Goal: Task Accomplishment & Management: Manage account settings

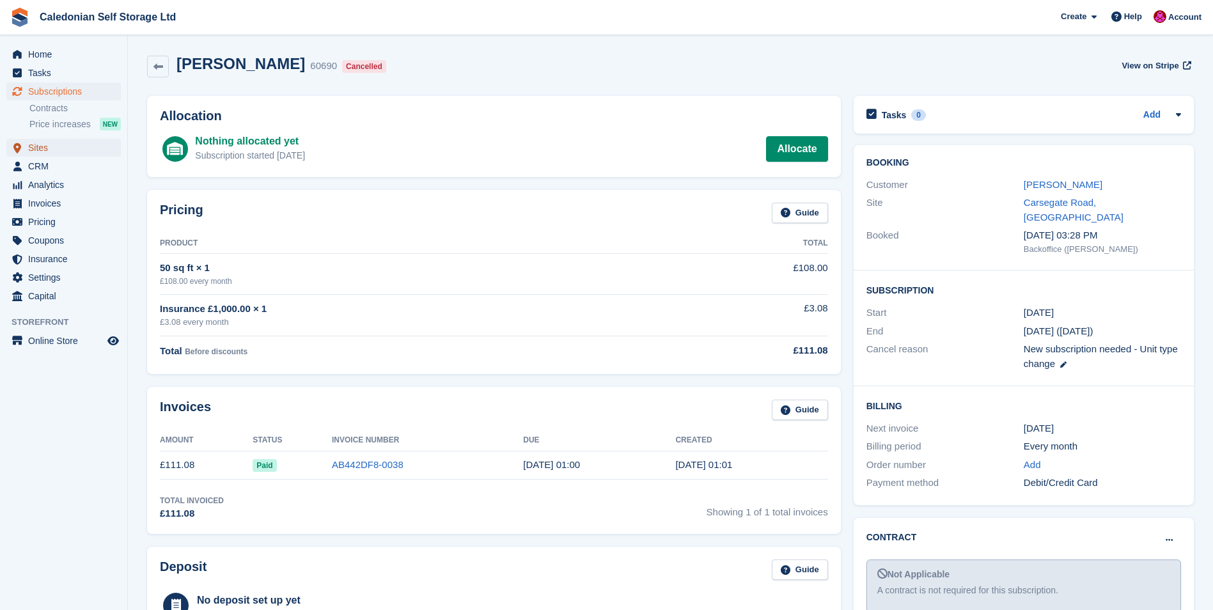
click at [41, 148] on span "Sites" at bounding box center [66, 148] width 77 height 18
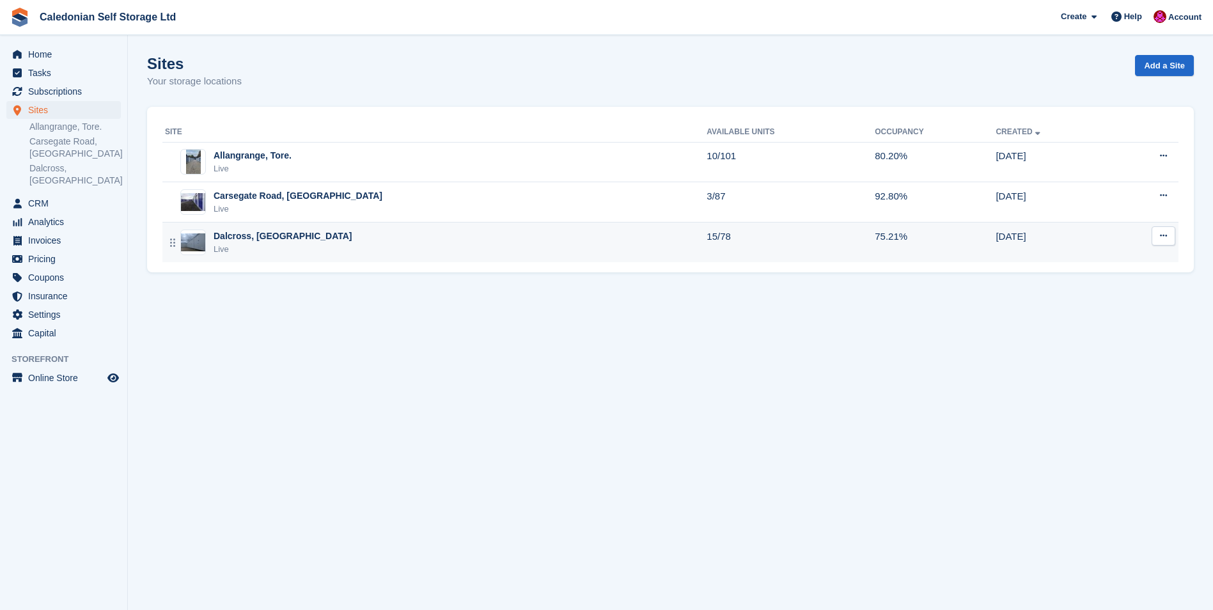
click at [221, 237] on div "Dalcross, [GEOGRAPHIC_DATA]" at bounding box center [283, 236] width 139 height 13
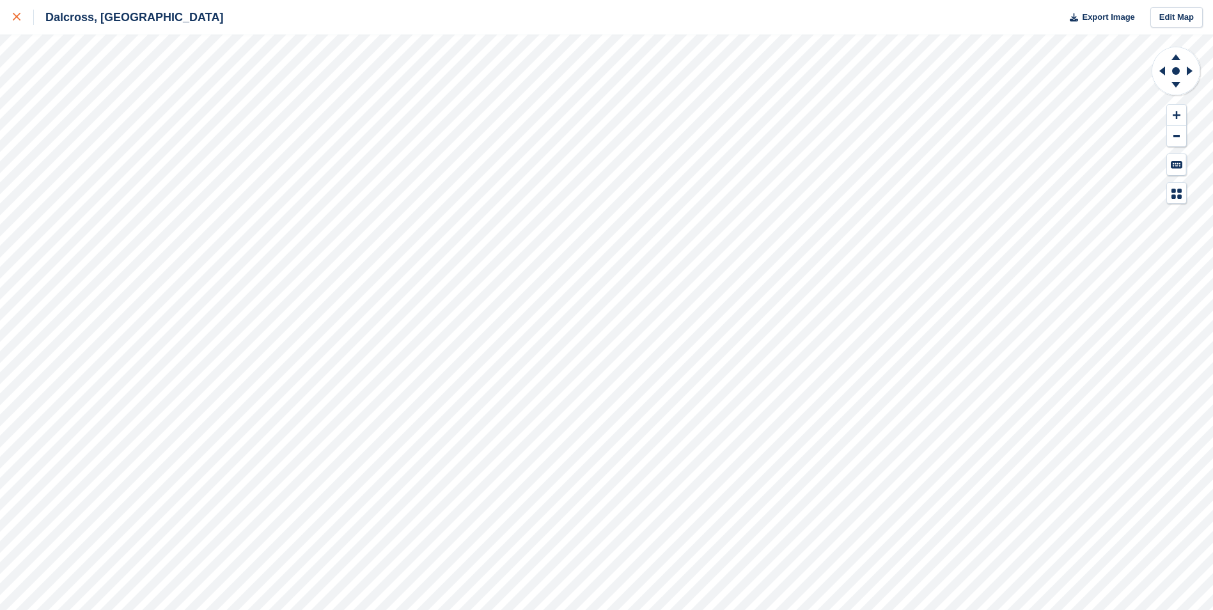
click at [20, 19] on div at bounding box center [23, 17] width 21 height 15
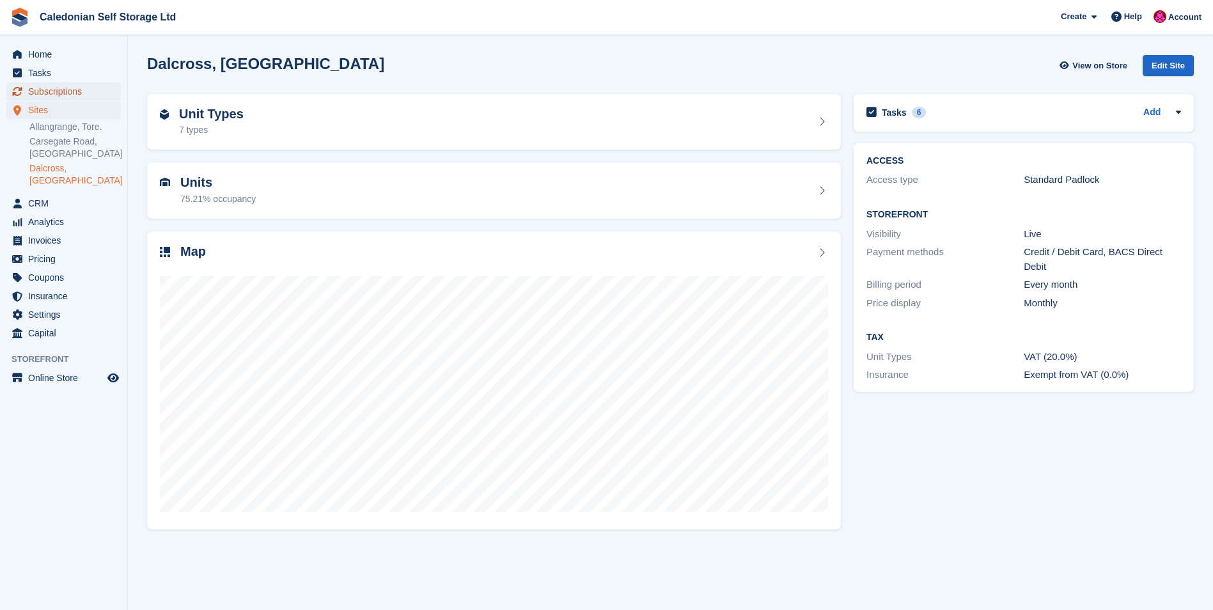
click at [47, 87] on span "Subscriptions" at bounding box center [66, 91] width 77 height 18
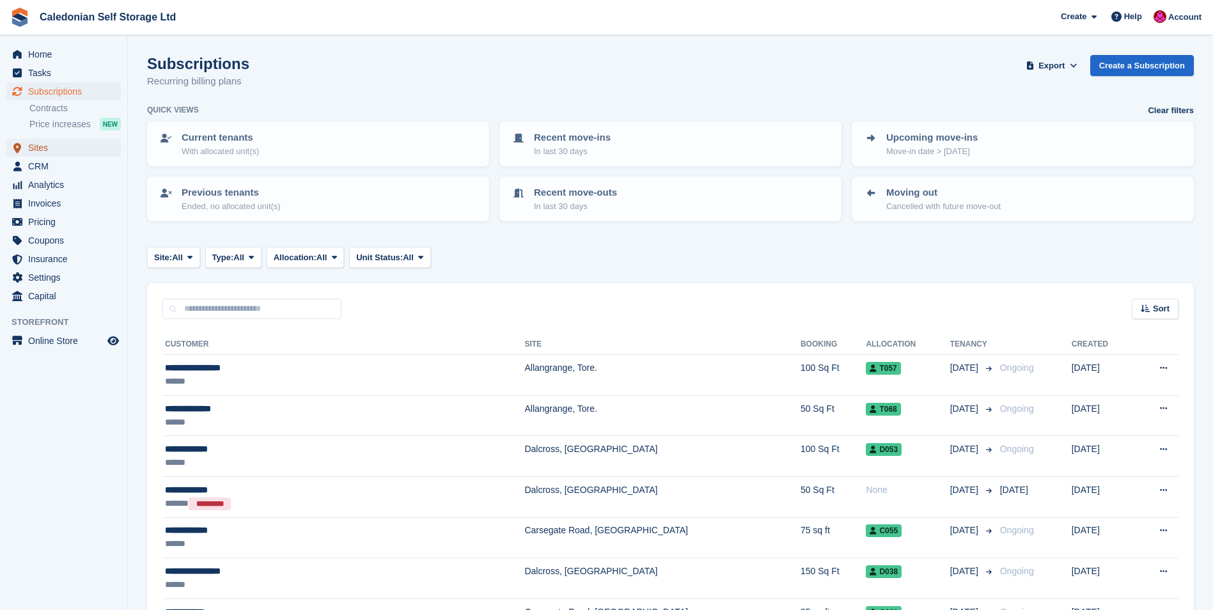
click at [30, 148] on span "Sites" at bounding box center [66, 148] width 77 height 18
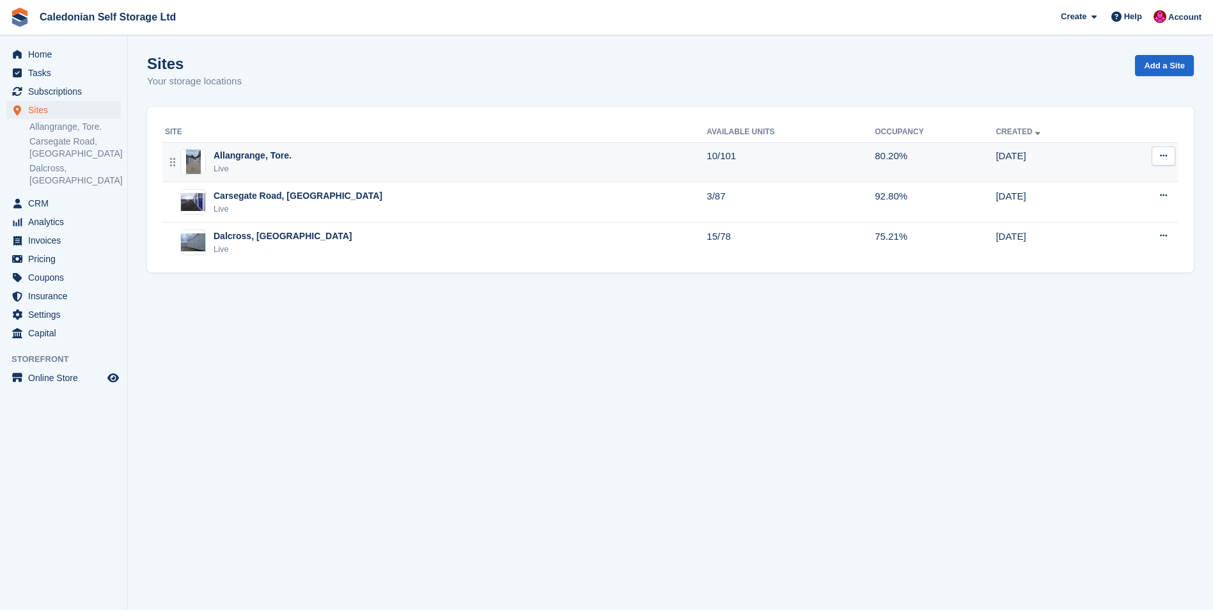
click at [232, 156] on div "Allangrange, Tore." at bounding box center [253, 155] width 78 height 13
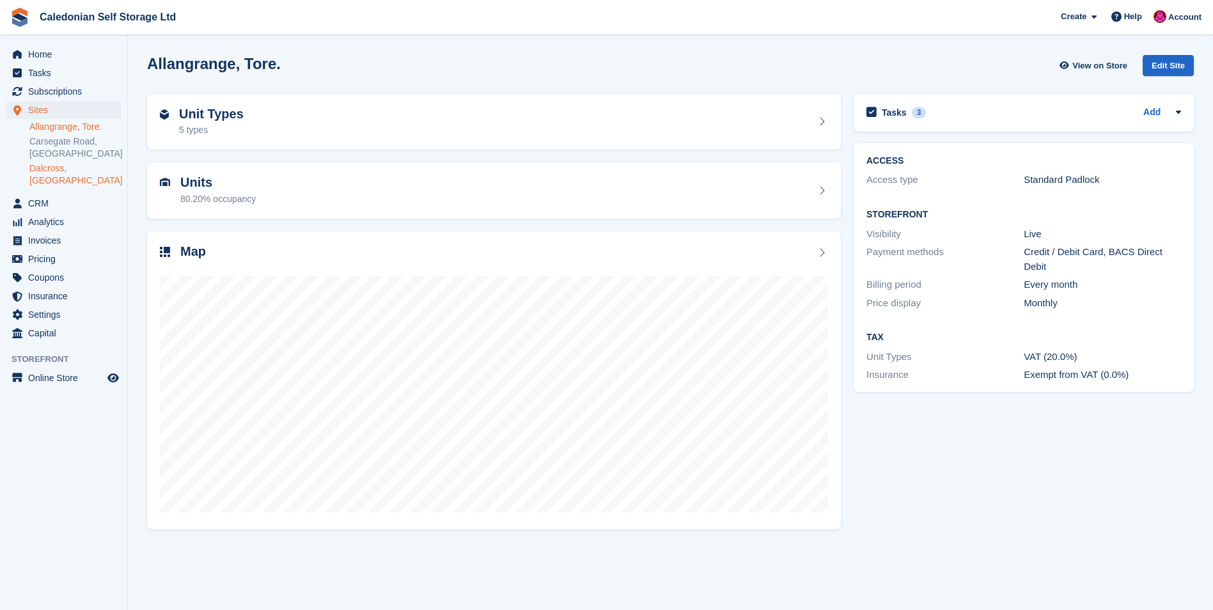
click at [57, 166] on link "Dalcross, [GEOGRAPHIC_DATA]" at bounding box center [74, 174] width 91 height 24
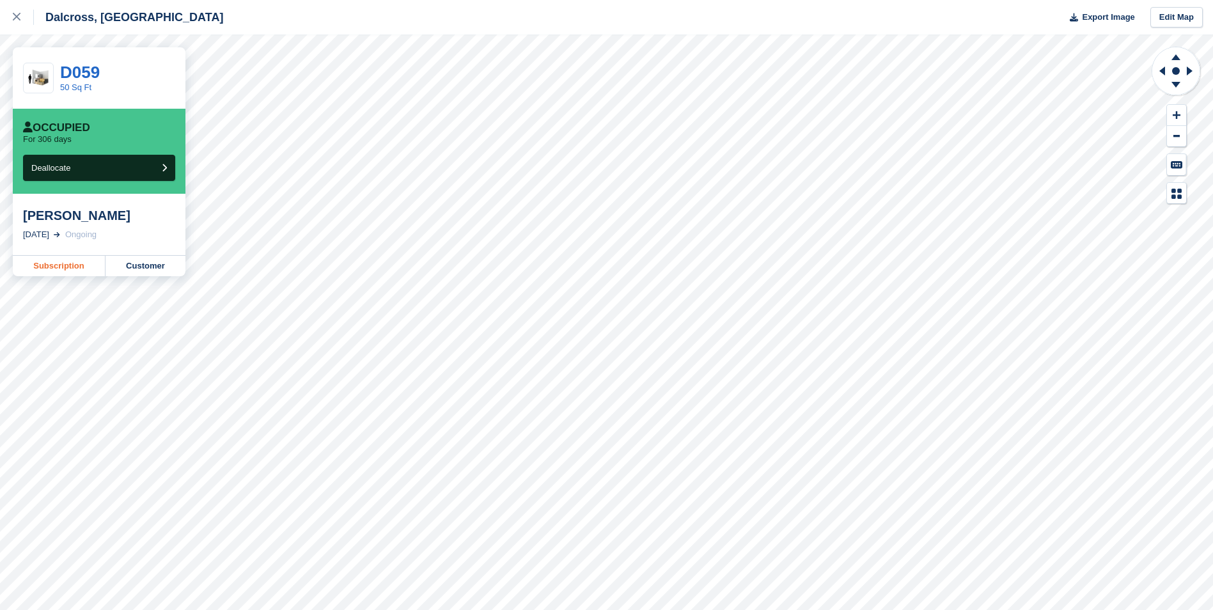
click at [68, 265] on link "Subscription" at bounding box center [59, 266] width 93 height 20
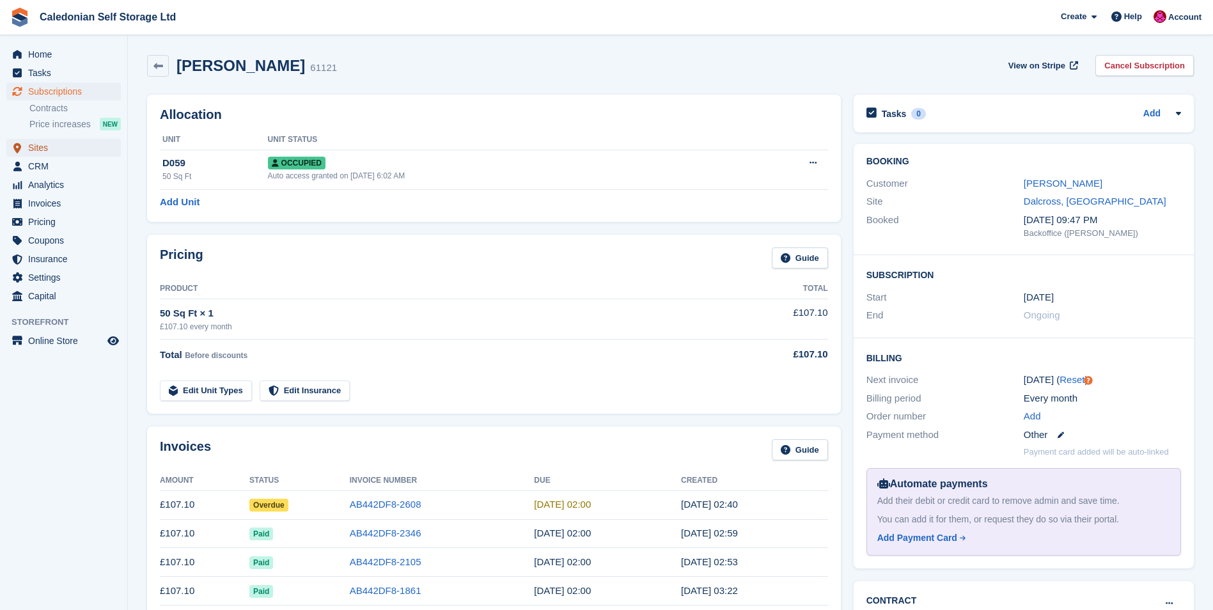
click at [45, 149] on span "Sites" at bounding box center [66, 148] width 77 height 18
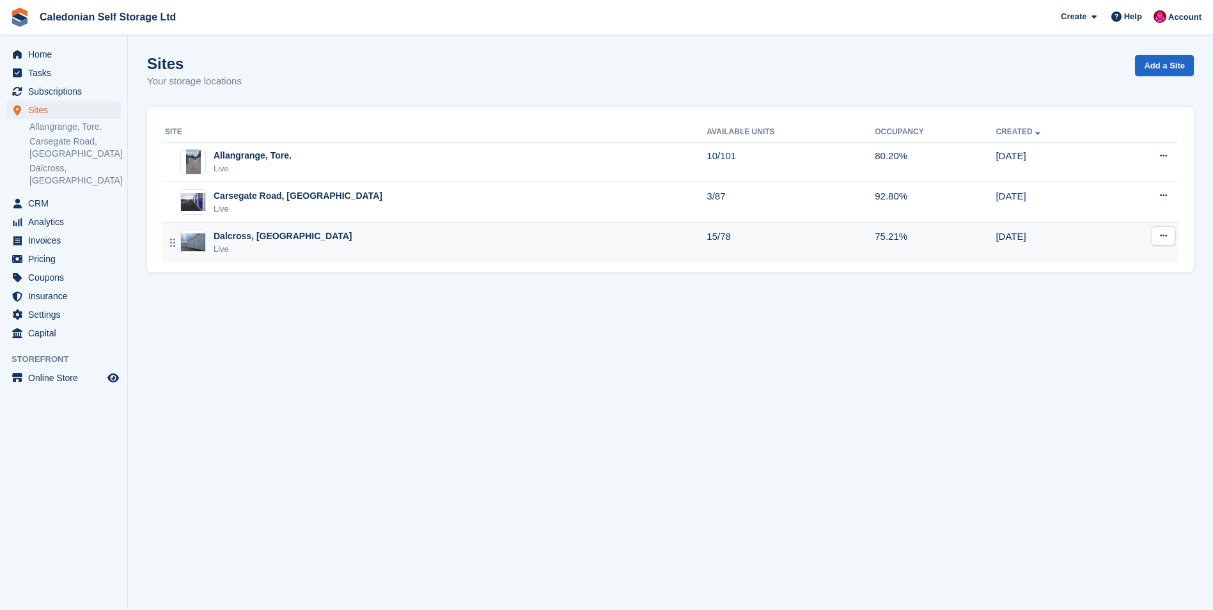
click at [252, 235] on div "Dalcross, [GEOGRAPHIC_DATA]" at bounding box center [283, 236] width 139 height 13
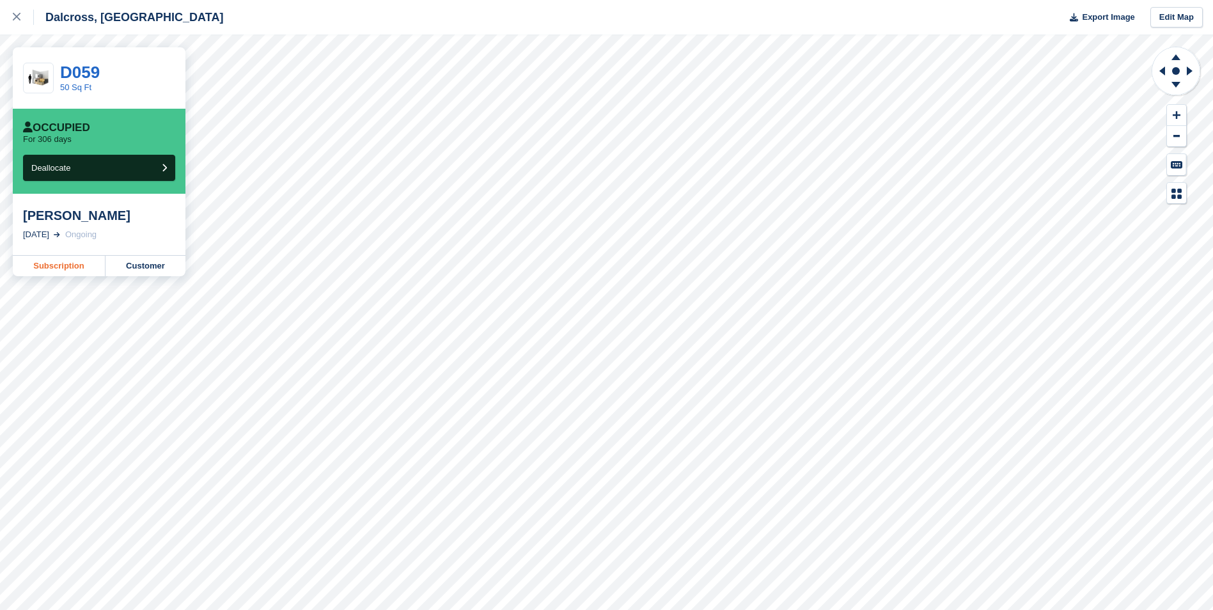
click at [61, 265] on link "Subscription" at bounding box center [59, 266] width 93 height 20
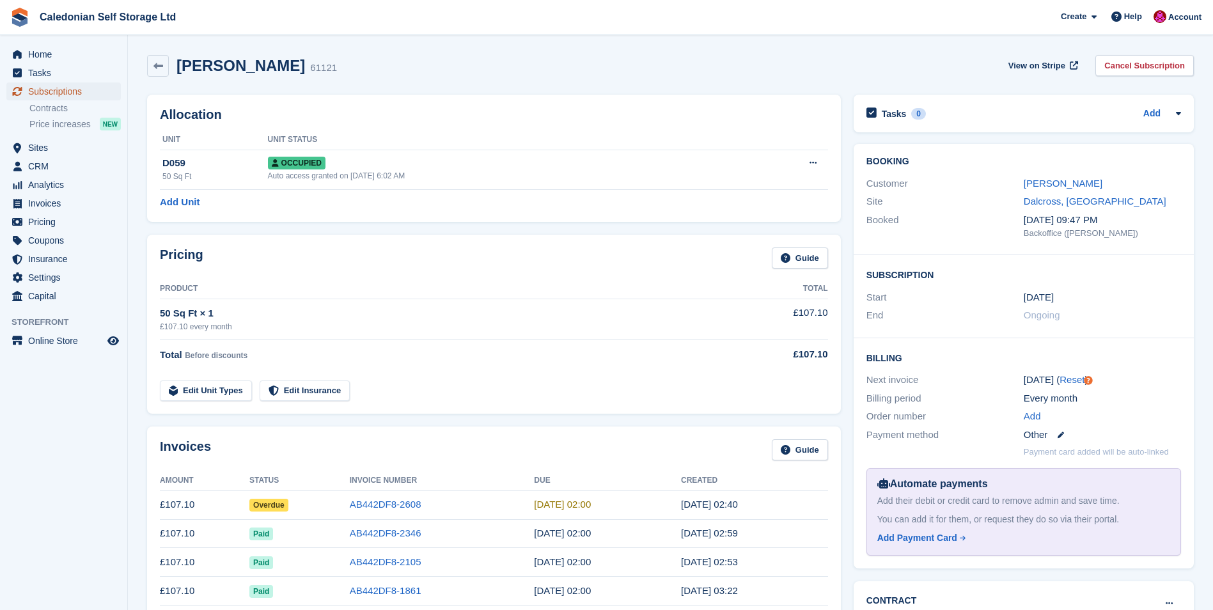
click at [54, 92] on span "Subscriptions" at bounding box center [66, 91] width 77 height 18
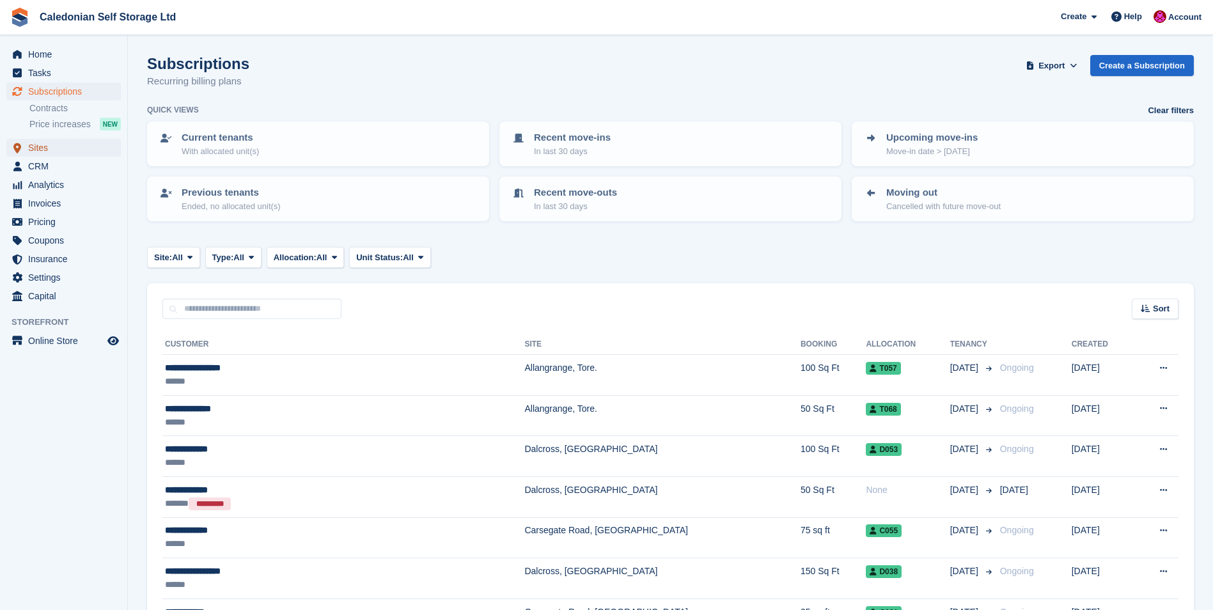
click at [35, 148] on span "Sites" at bounding box center [66, 148] width 77 height 18
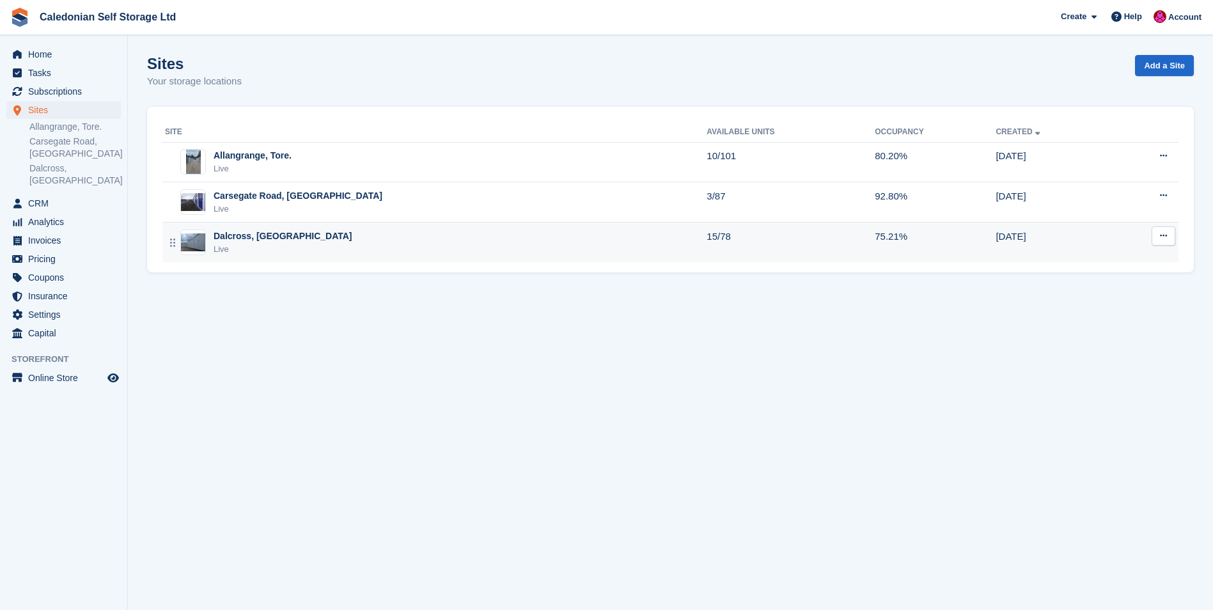
click at [239, 230] on div "Dalcross, [GEOGRAPHIC_DATA]" at bounding box center [283, 236] width 139 height 13
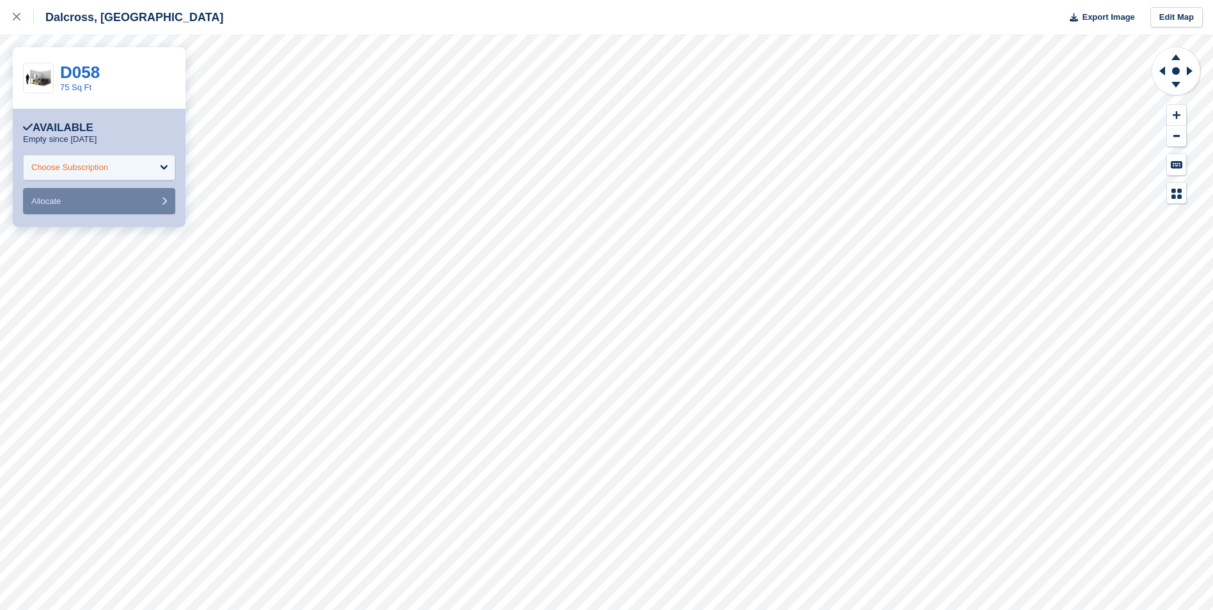
click at [161, 166] on div "Choose Subscription" at bounding box center [99, 168] width 152 height 26
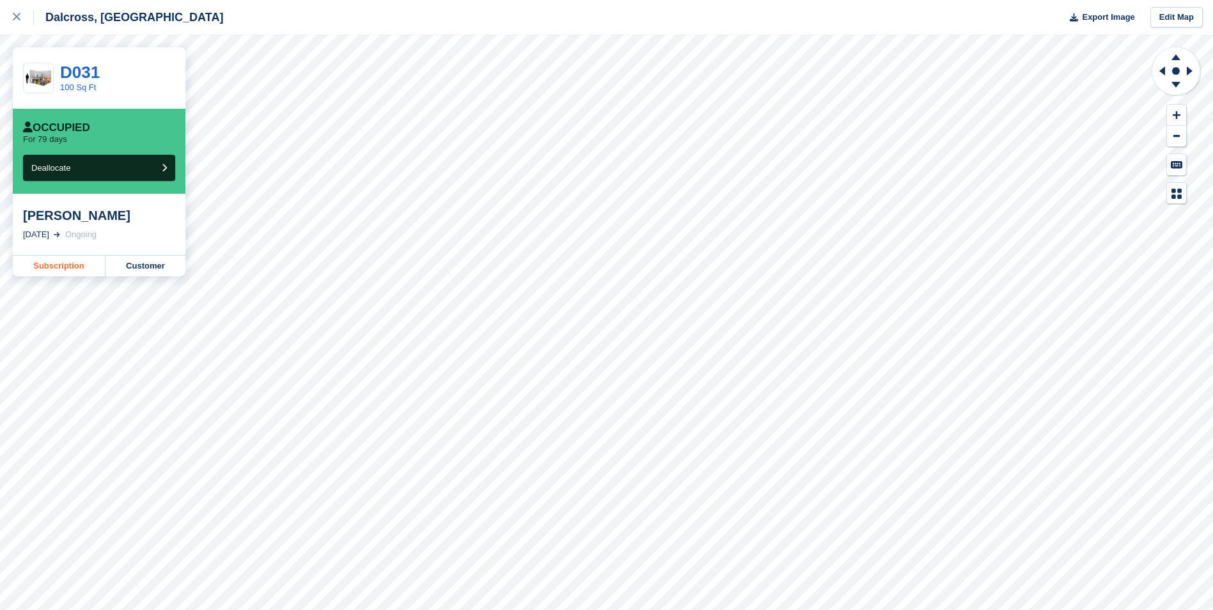
click at [70, 262] on link "Subscription" at bounding box center [59, 266] width 93 height 20
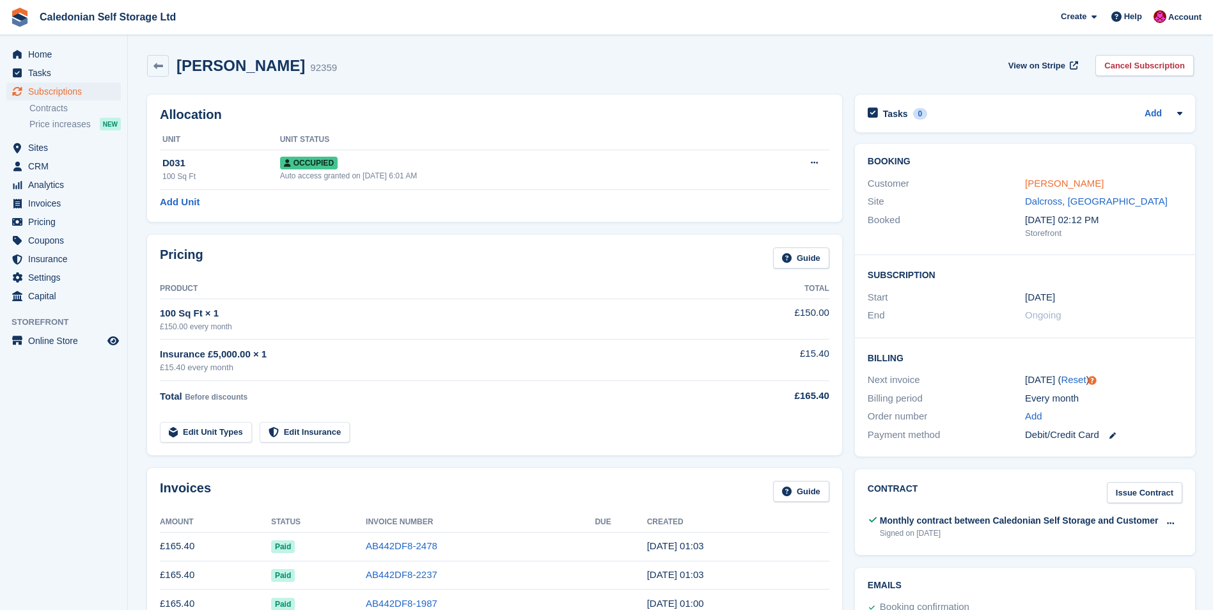
click at [1047, 180] on link "Steven Neill" at bounding box center [1064, 183] width 79 height 11
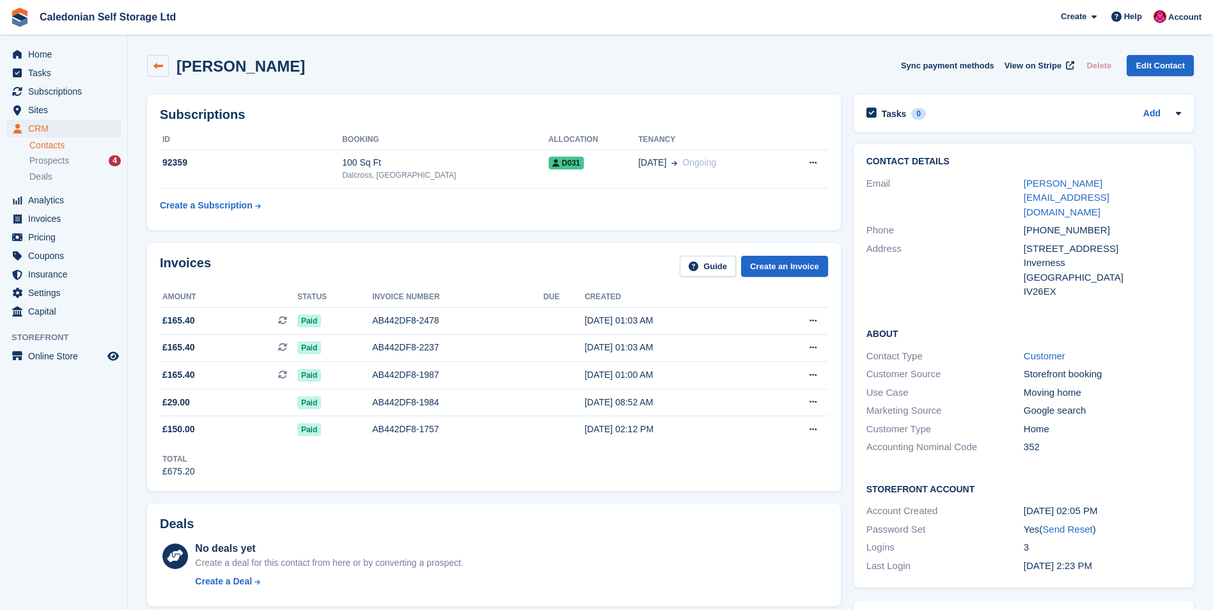
click at [162, 61] on icon at bounding box center [158, 66] width 10 height 10
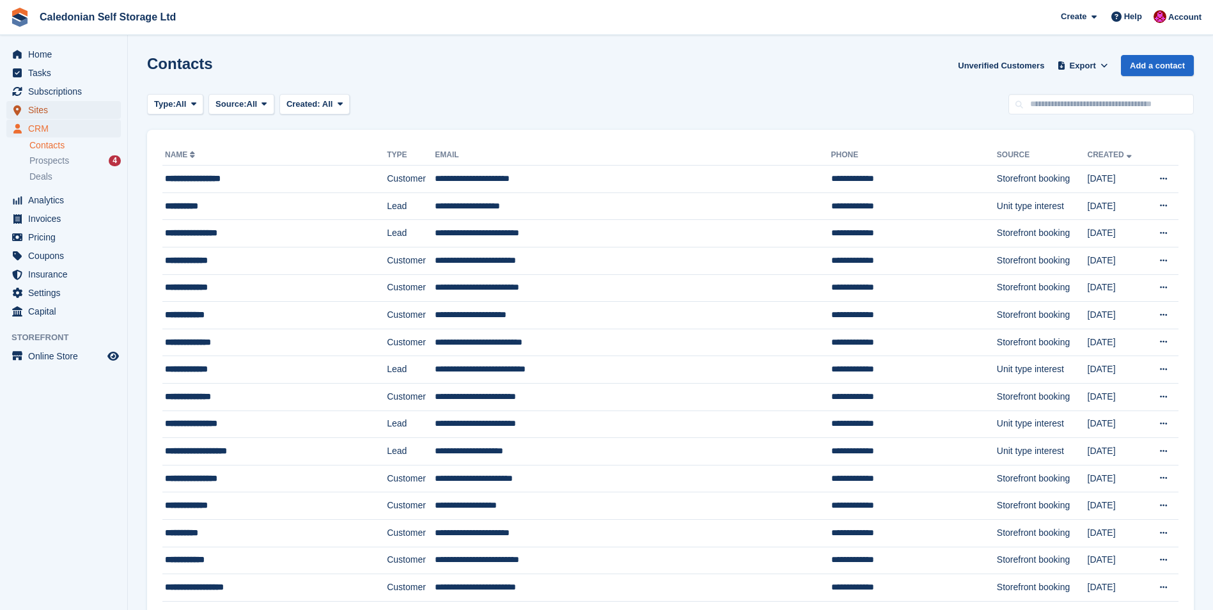
click at [32, 111] on span "Sites" at bounding box center [66, 110] width 77 height 18
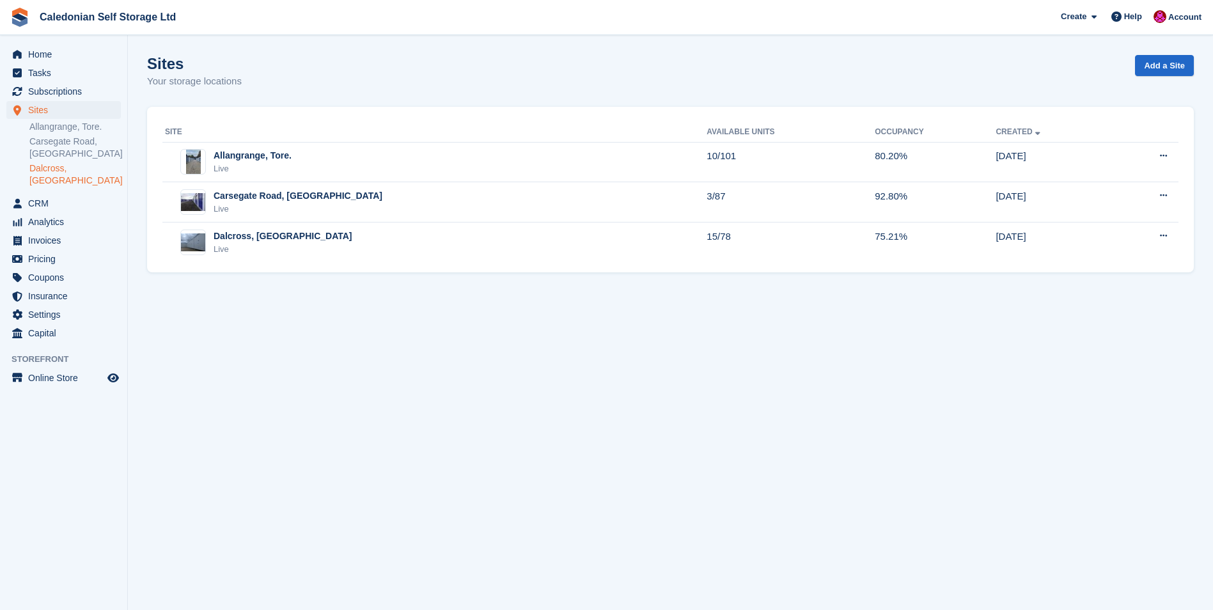
click at [65, 167] on link "Dalcross, [GEOGRAPHIC_DATA]" at bounding box center [74, 174] width 91 height 24
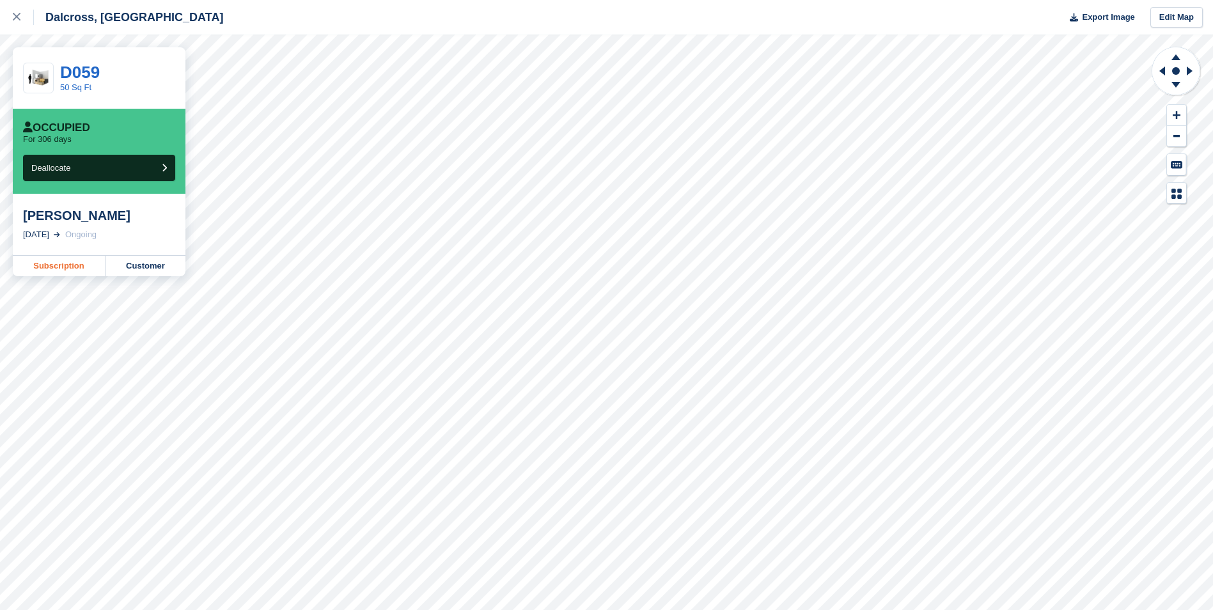
click at [64, 271] on link "Subscription" at bounding box center [59, 266] width 93 height 20
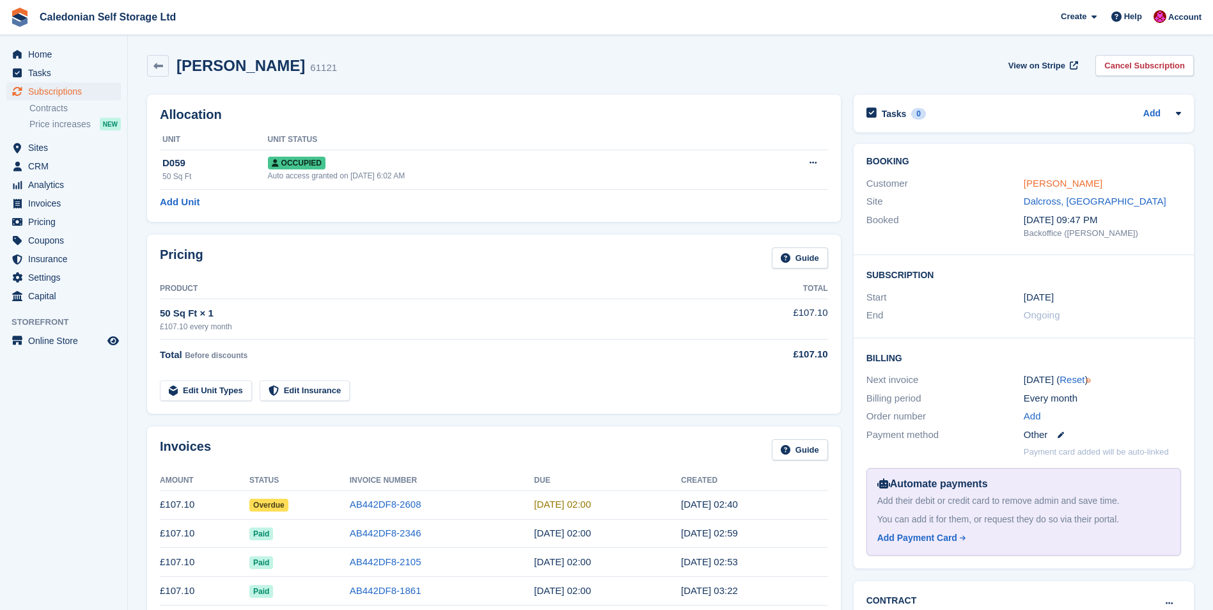
click at [1035, 185] on link "William Stevens" at bounding box center [1063, 183] width 79 height 11
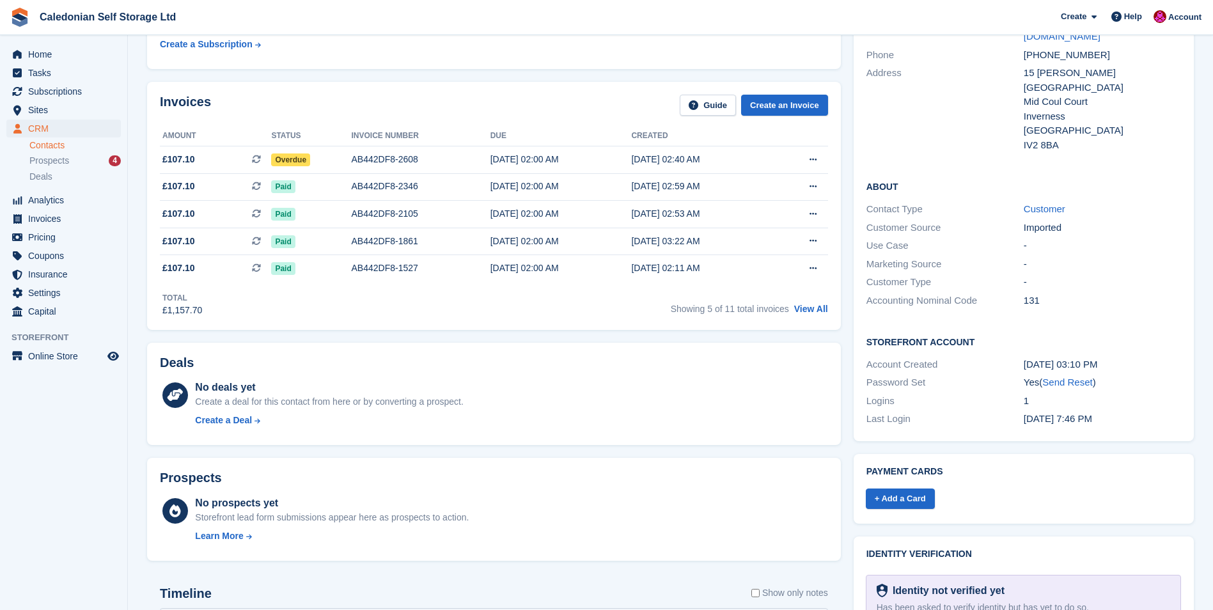
scroll to position [128, 0]
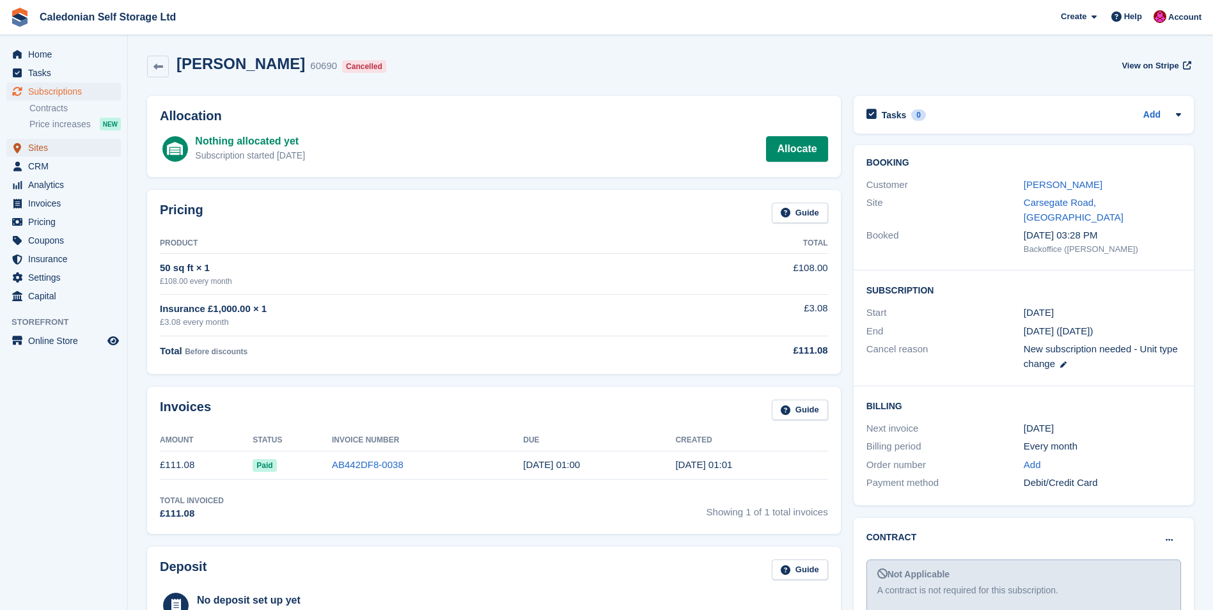
click at [42, 148] on span "Sites" at bounding box center [66, 148] width 77 height 18
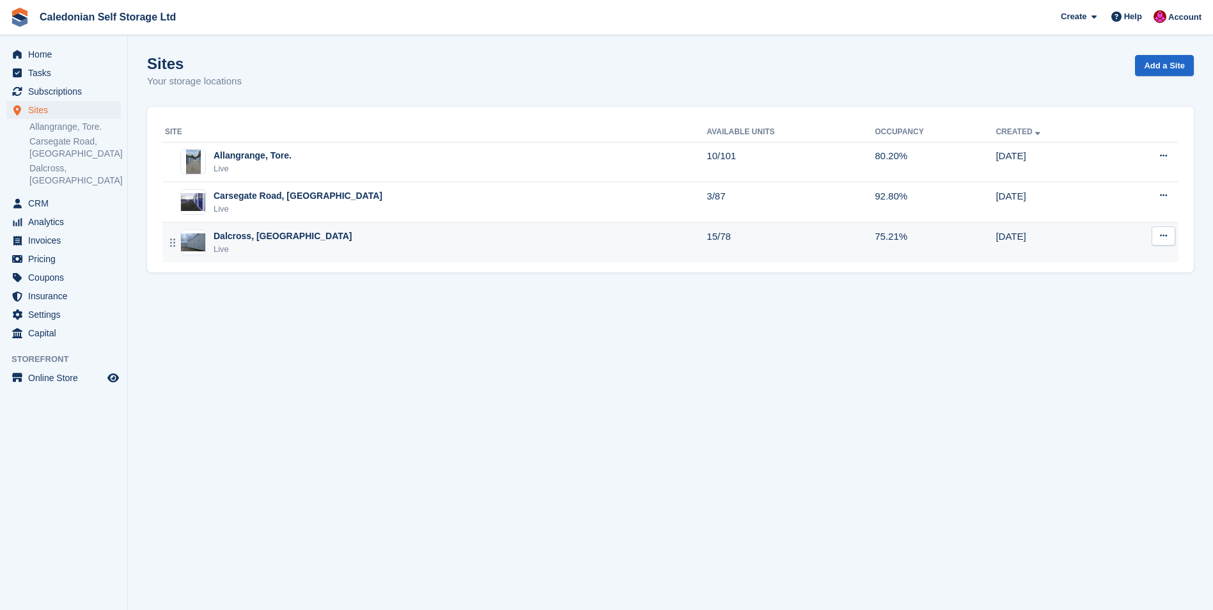
click at [244, 235] on div "Dalcross, [GEOGRAPHIC_DATA]" at bounding box center [283, 236] width 139 height 13
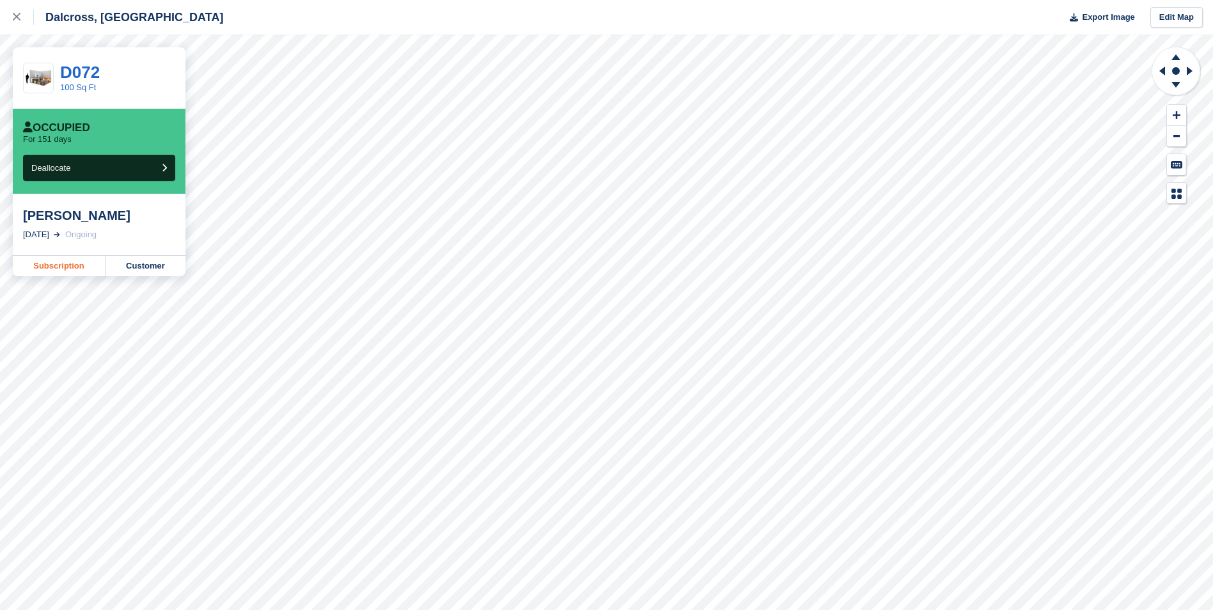
click at [52, 267] on link "Subscription" at bounding box center [59, 266] width 93 height 20
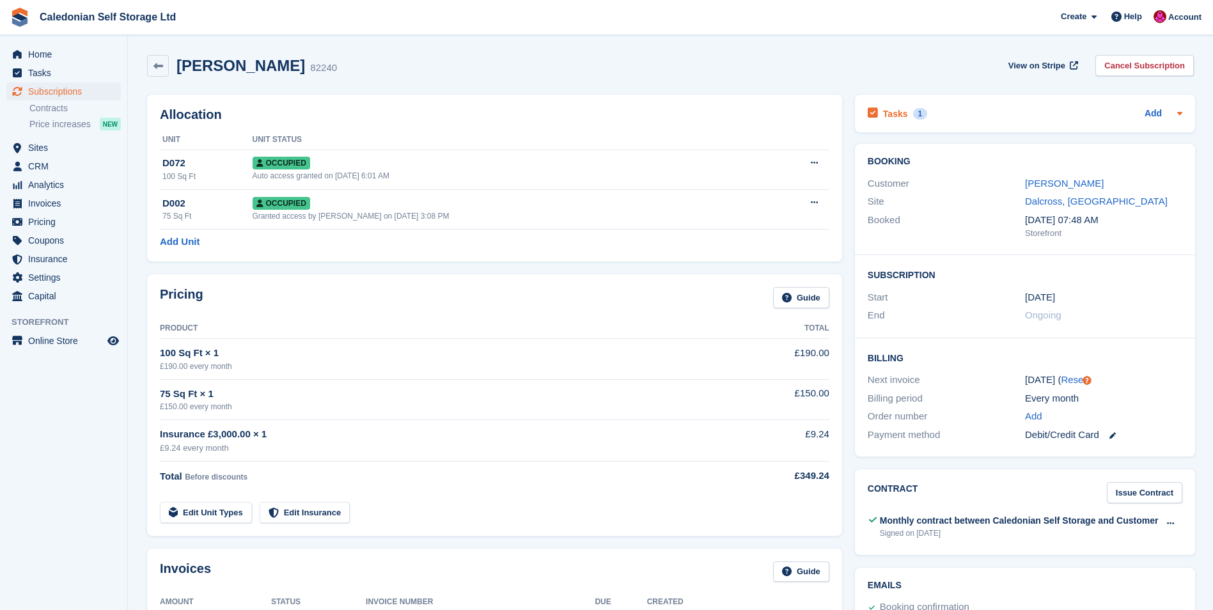
click at [897, 115] on h2 "Tasks" at bounding box center [895, 114] width 25 height 12
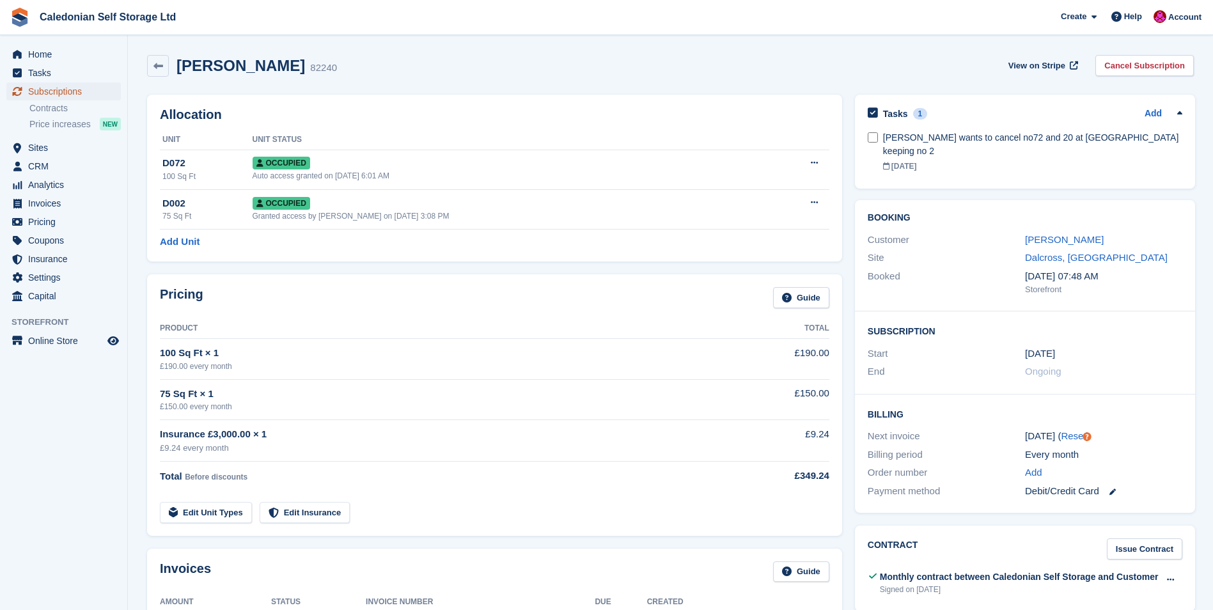
click at [70, 88] on span "Subscriptions" at bounding box center [66, 91] width 77 height 18
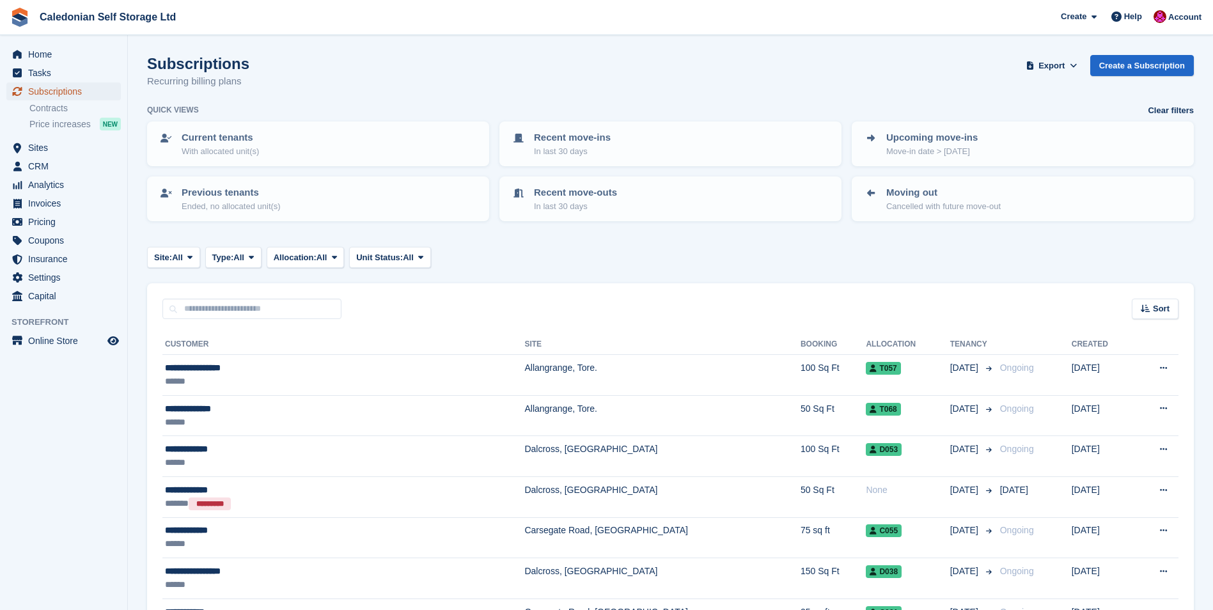
click at [47, 91] on span "Subscriptions" at bounding box center [66, 91] width 77 height 18
click at [36, 145] on span "Sites" at bounding box center [66, 148] width 77 height 18
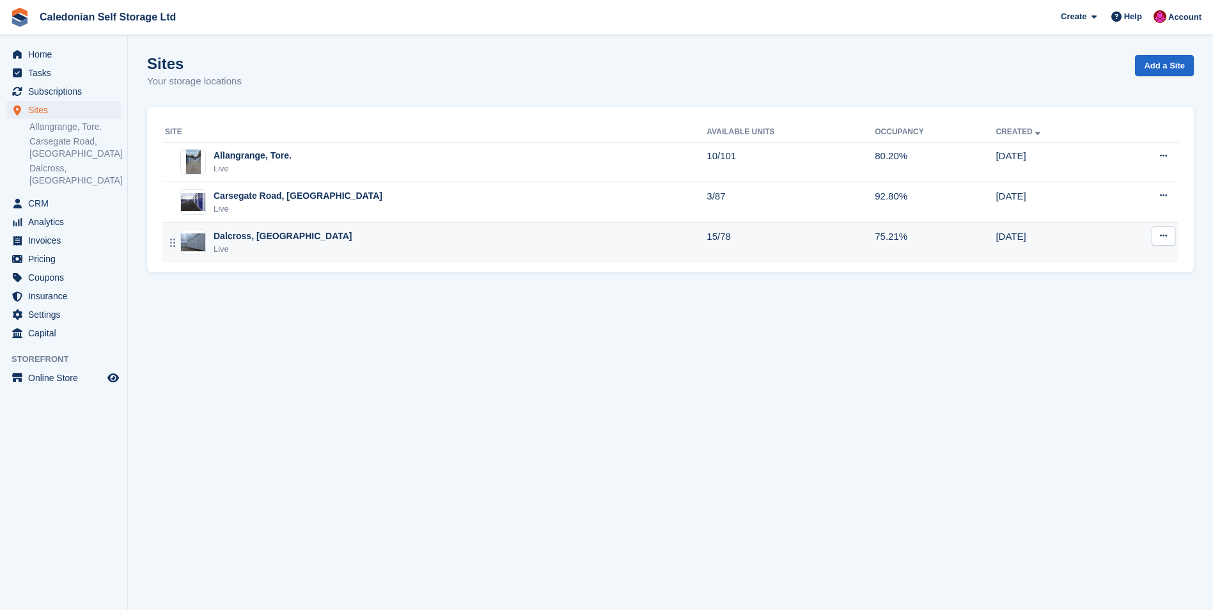
click at [230, 236] on div "Dalcross, [GEOGRAPHIC_DATA]" at bounding box center [283, 236] width 139 height 13
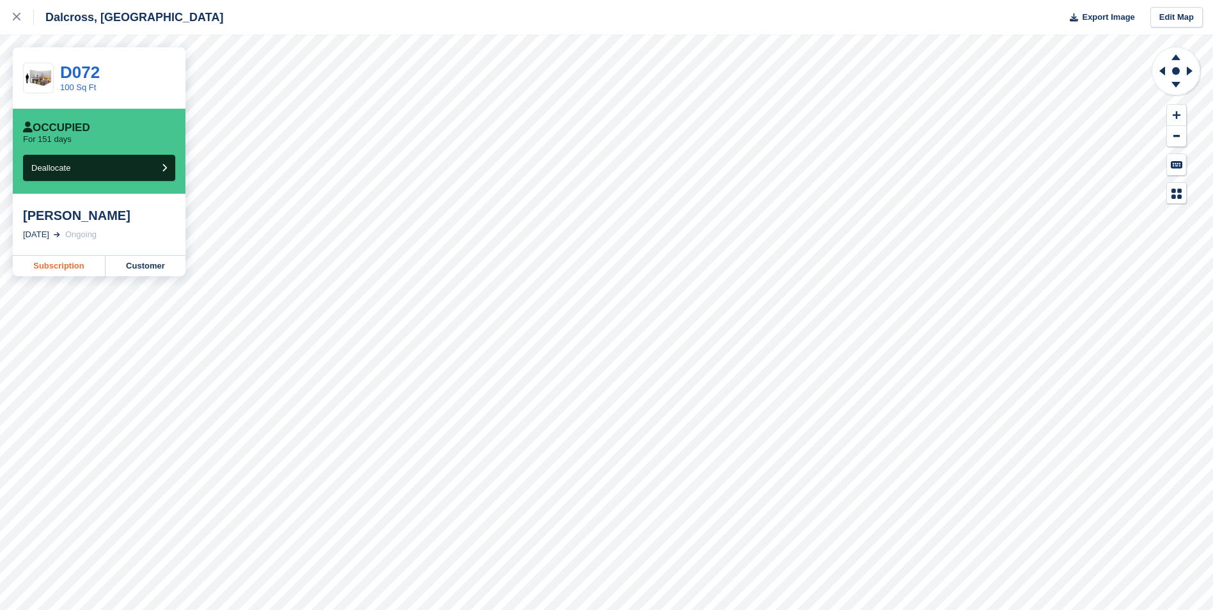
click at [42, 266] on link "Subscription" at bounding box center [59, 266] width 93 height 20
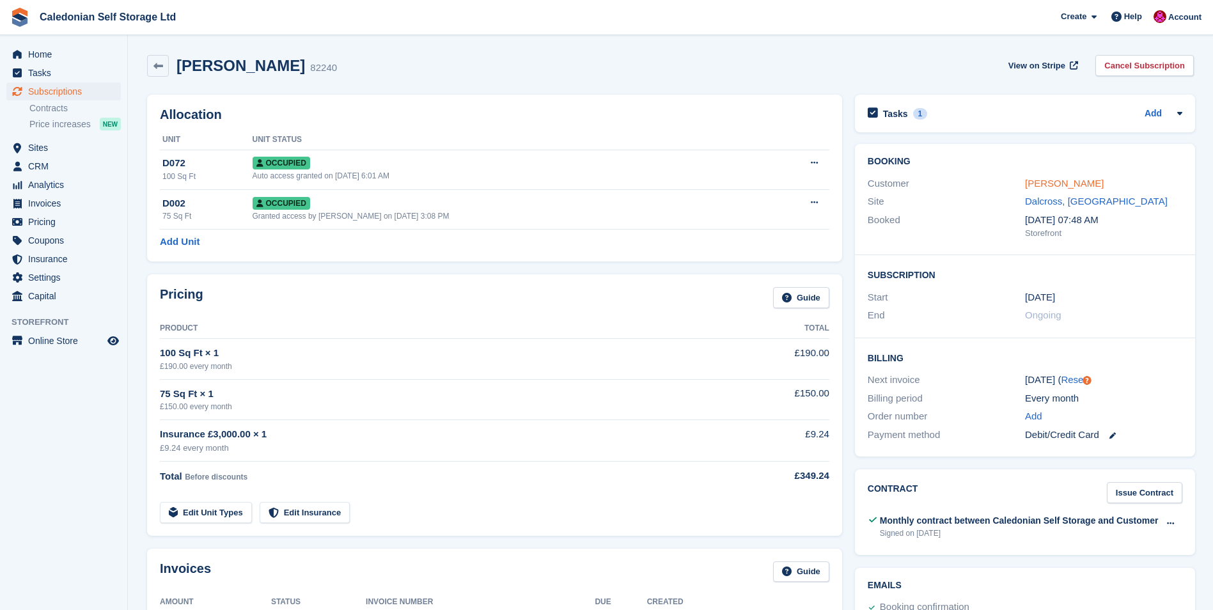
click at [1044, 182] on link "Hamish mclauchlan" at bounding box center [1064, 183] width 79 height 11
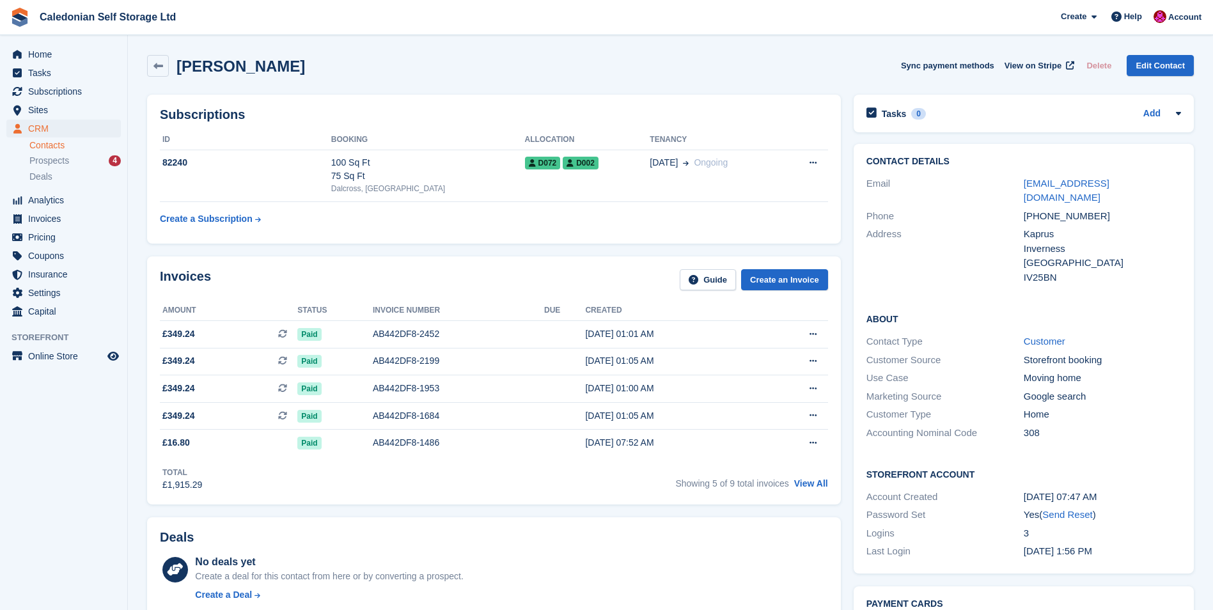
click at [39, 140] on link "Contacts" at bounding box center [74, 145] width 91 height 12
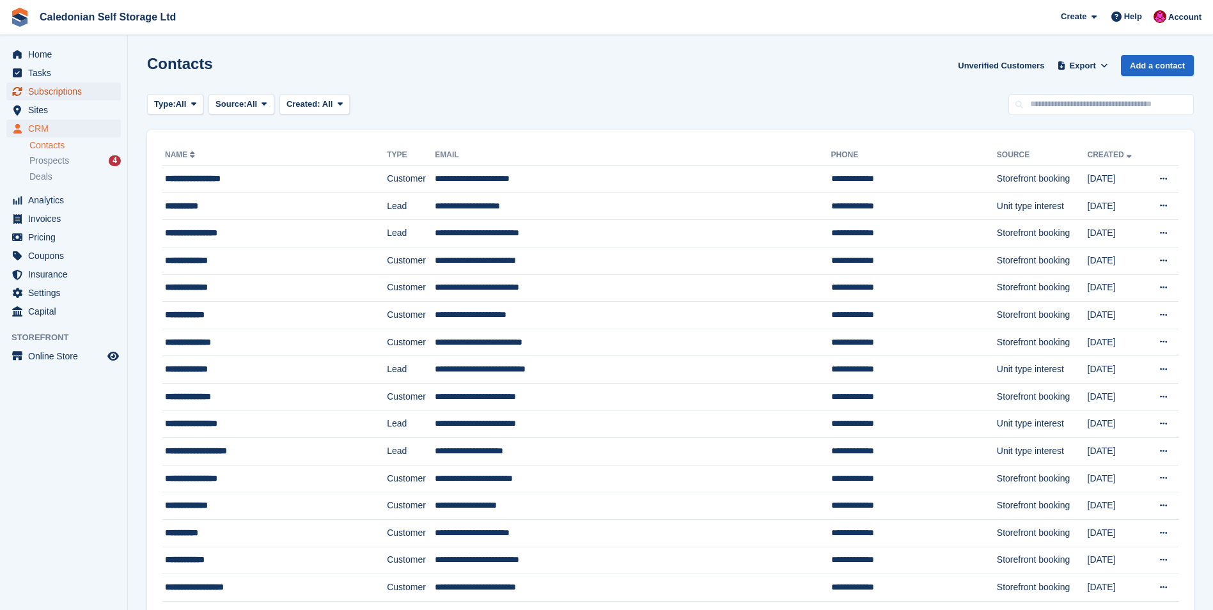
click at [51, 90] on span "Subscriptions" at bounding box center [66, 91] width 77 height 18
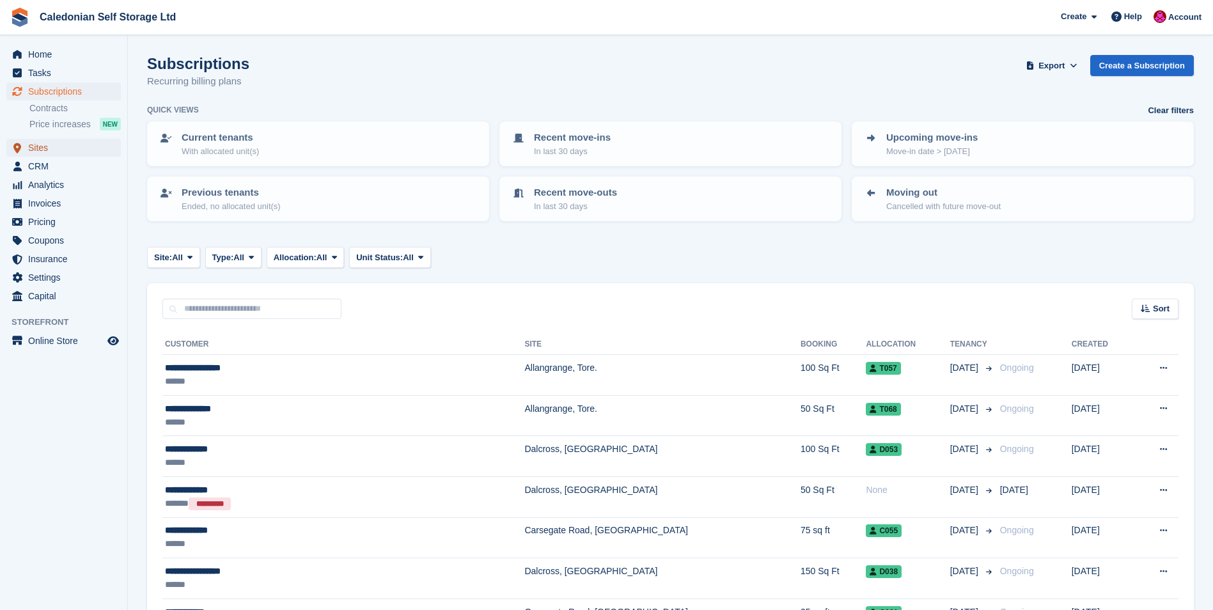
click at [36, 148] on span "Sites" at bounding box center [66, 148] width 77 height 18
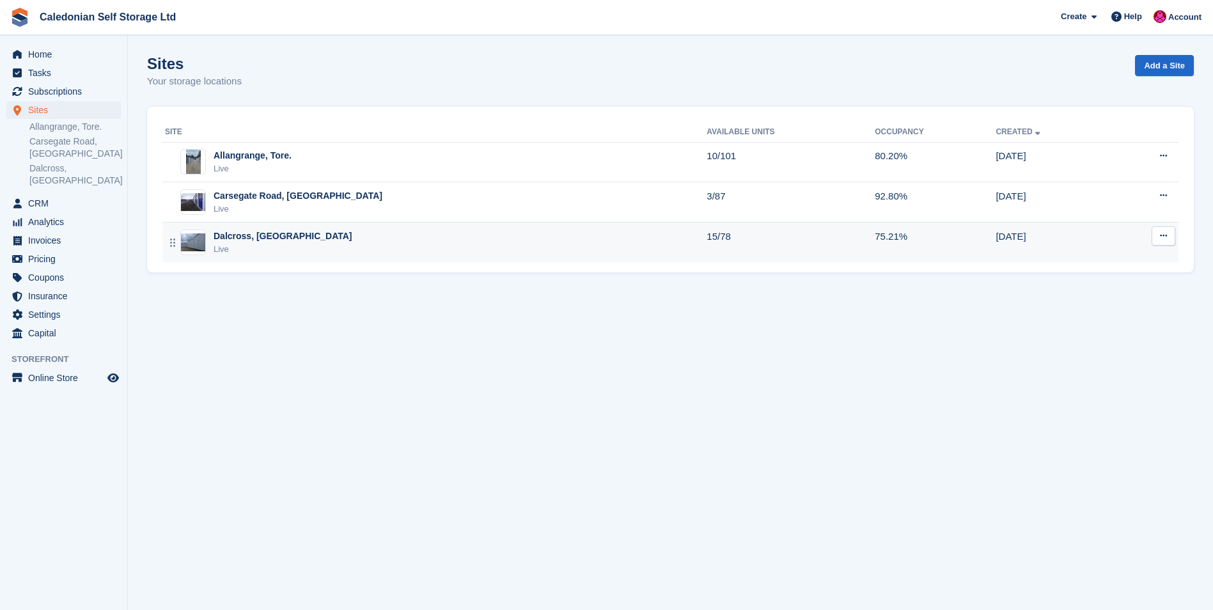
click at [231, 232] on div "Dalcross, [GEOGRAPHIC_DATA]" at bounding box center [283, 236] width 139 height 13
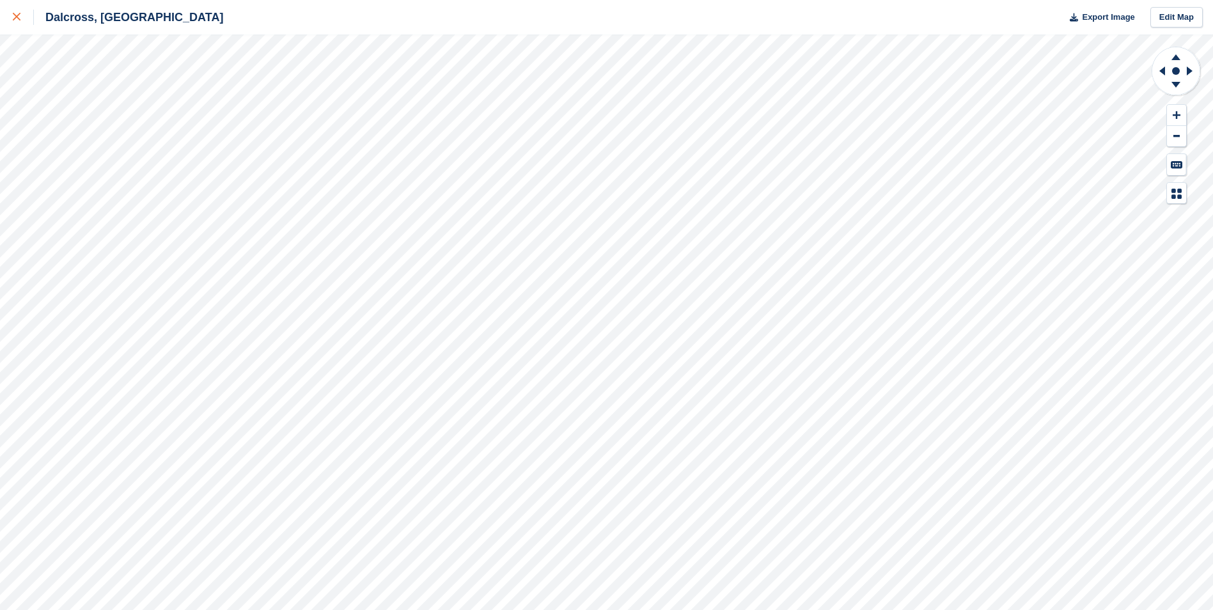
click at [15, 15] on icon at bounding box center [17, 17] width 8 height 8
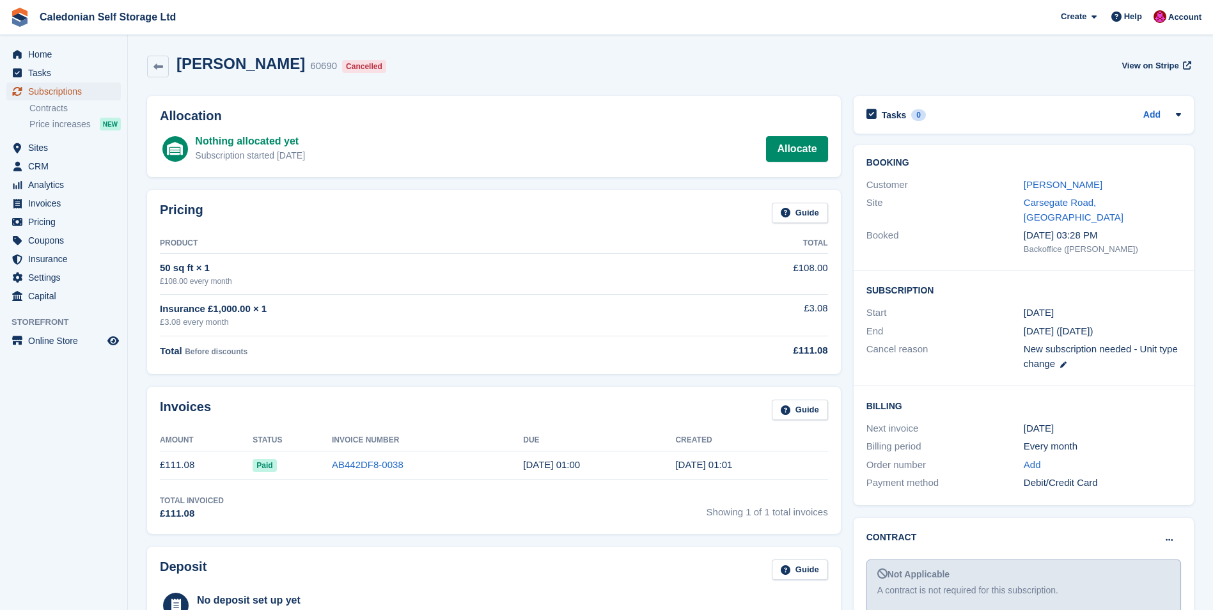
click at [68, 93] on span "Subscriptions" at bounding box center [66, 91] width 77 height 18
click at [49, 89] on span "Subscriptions" at bounding box center [66, 91] width 77 height 18
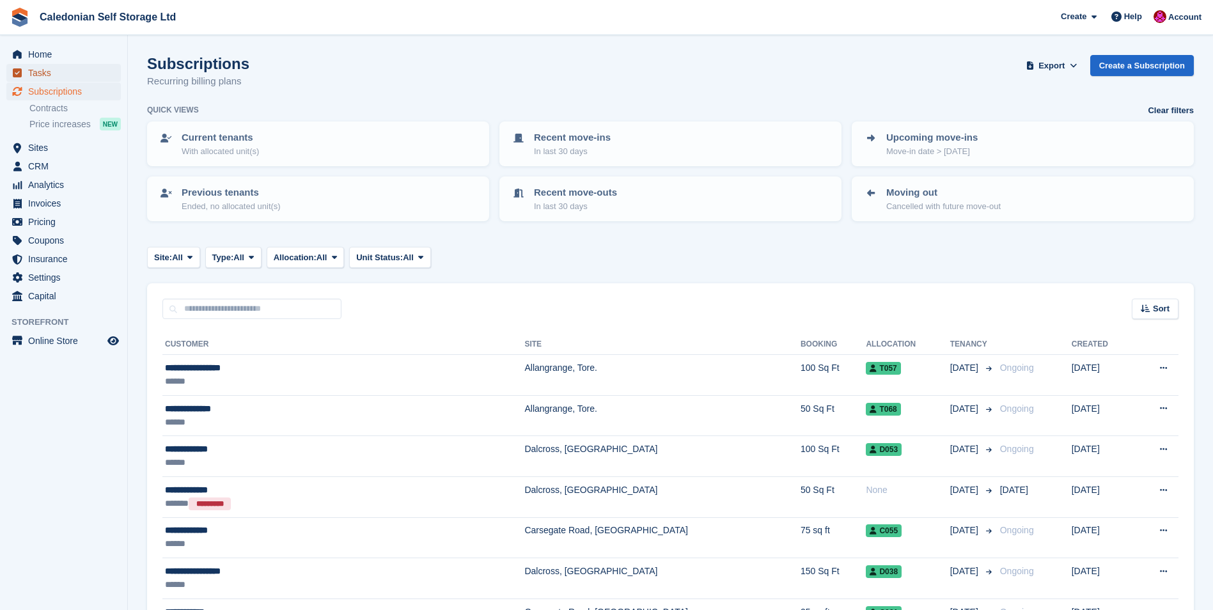
click at [47, 70] on span "Tasks" at bounding box center [66, 73] width 77 height 18
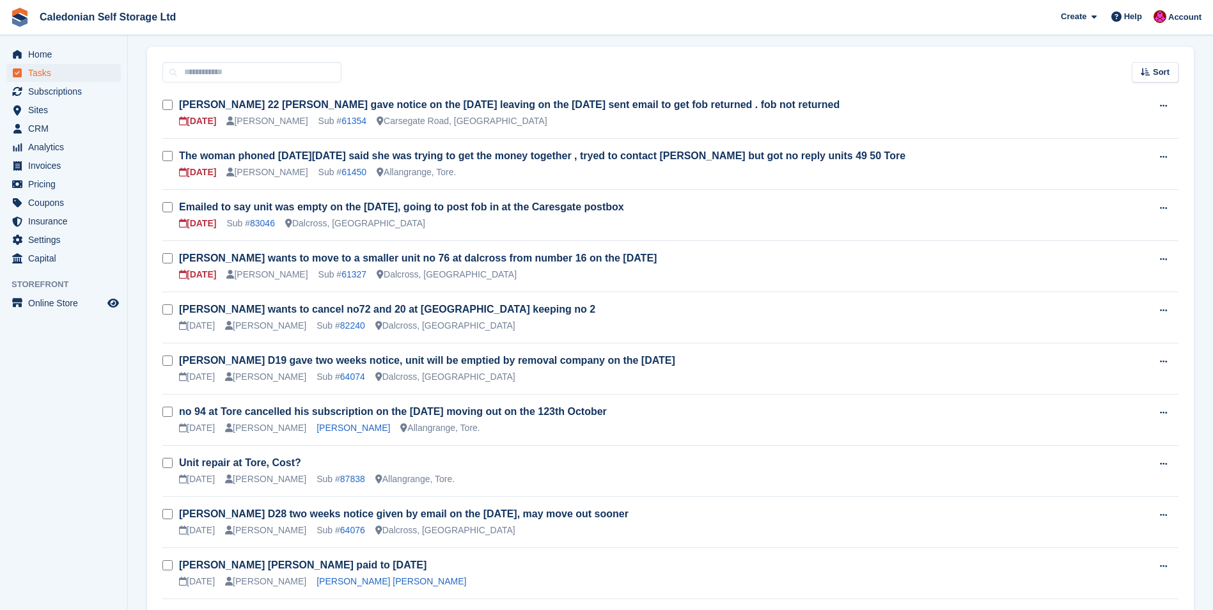
scroll to position [329, 0]
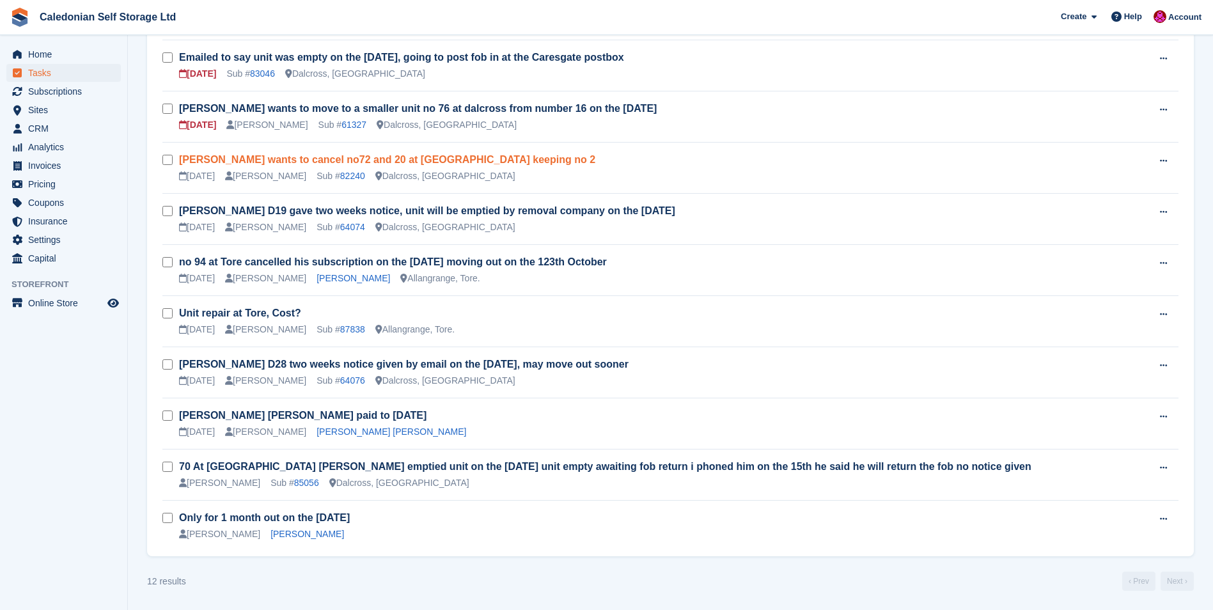
click at [510, 162] on link "[PERSON_NAME] wants to cancel no72 and 20 at [GEOGRAPHIC_DATA] keeping no 2" at bounding box center [387, 159] width 416 height 11
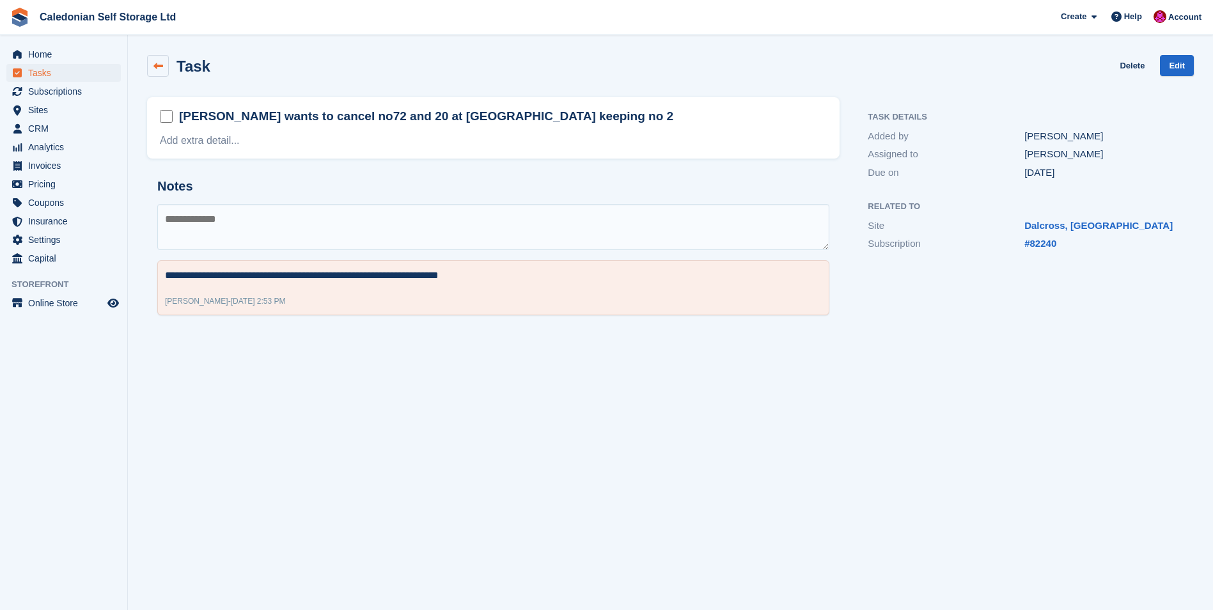
click at [159, 61] on icon at bounding box center [158, 66] width 10 height 10
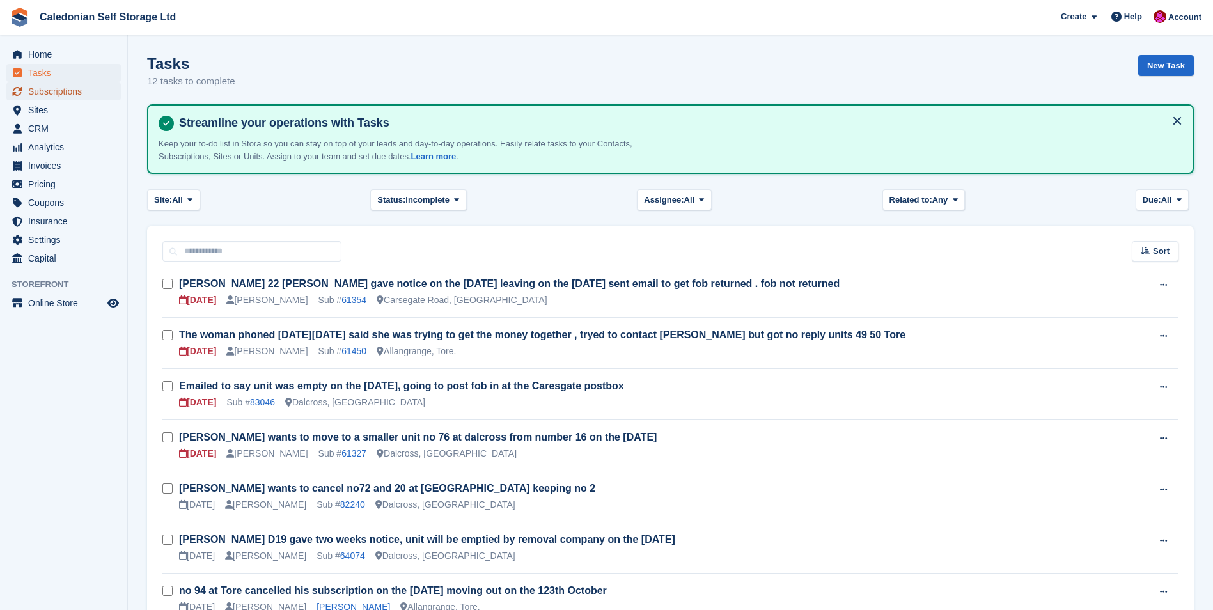
click at [63, 90] on span "Subscriptions" at bounding box center [66, 91] width 77 height 18
